Goal: Task Accomplishment & Management: Use online tool/utility

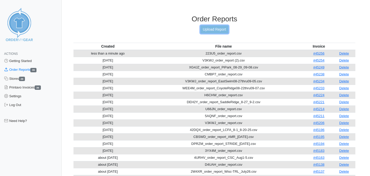
click at [213, 28] on link "Upload Report" at bounding box center [214, 29] width 28 height 8
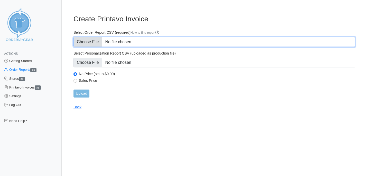
click at [89, 40] on input "Select Order Report CSV (required) How to find report" at bounding box center [214, 42] width 282 height 10
type input "C:\fakepath\42DQX_order_LCFA_09-09-25.csv"
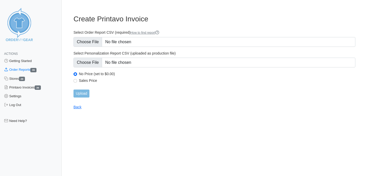
click at [82, 81] on label "Sales Price" at bounding box center [217, 80] width 276 height 5
click at [77, 81] on input "Sales Price" at bounding box center [75, 81] width 4 height 4
radio input "true"
click at [80, 94] on input "Upload" at bounding box center [81, 93] width 16 height 8
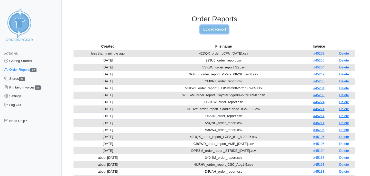
click at [217, 28] on link "Upload Report" at bounding box center [214, 29] width 28 height 8
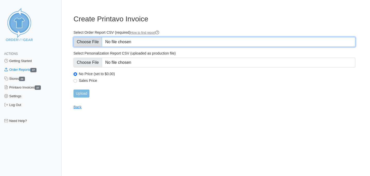
click at [91, 41] on input "Select Order Report CSV (required) How to find report" at bounding box center [214, 42] width 282 height 10
type input "C:\fakepath\DEH2Y_order_report.csv"
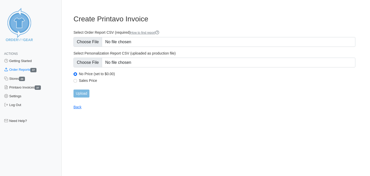
click at [85, 80] on label "Sales Price" at bounding box center [217, 80] width 276 height 5
click at [77, 80] on input "Sales Price" at bounding box center [75, 81] width 4 height 4
radio input "true"
click at [82, 94] on input "Upload" at bounding box center [81, 93] width 16 height 8
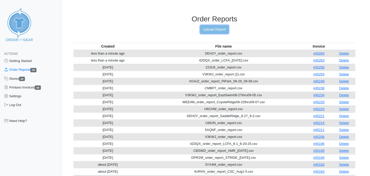
click at [209, 32] on link "Upload Report" at bounding box center [214, 29] width 28 height 8
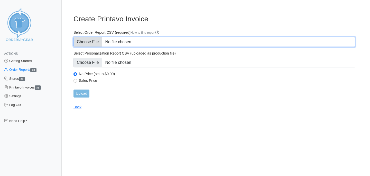
click at [96, 40] on input "Select Order Report CSV (required) How to find report" at bounding box center [214, 42] width 282 height 10
type input "C:\fakepath\4URHV_order_CSC_09-10-25.csv"
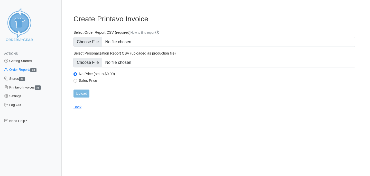
click at [81, 79] on label "Sales Price" at bounding box center [217, 80] width 276 height 5
click at [77, 79] on input "Sales Price" at bounding box center [75, 81] width 4 height 4
radio input "true"
click at [81, 94] on input "Upload" at bounding box center [81, 93] width 16 height 8
